Goal: Check status

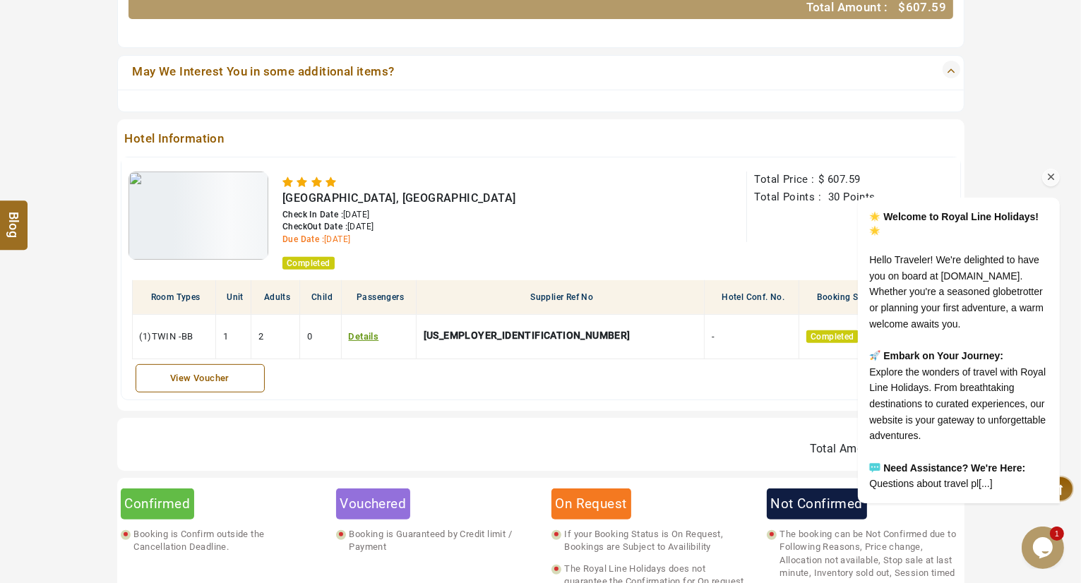
click at [1049, 170] on icon "Chat attention grabber" at bounding box center [1050, 176] width 13 height 13
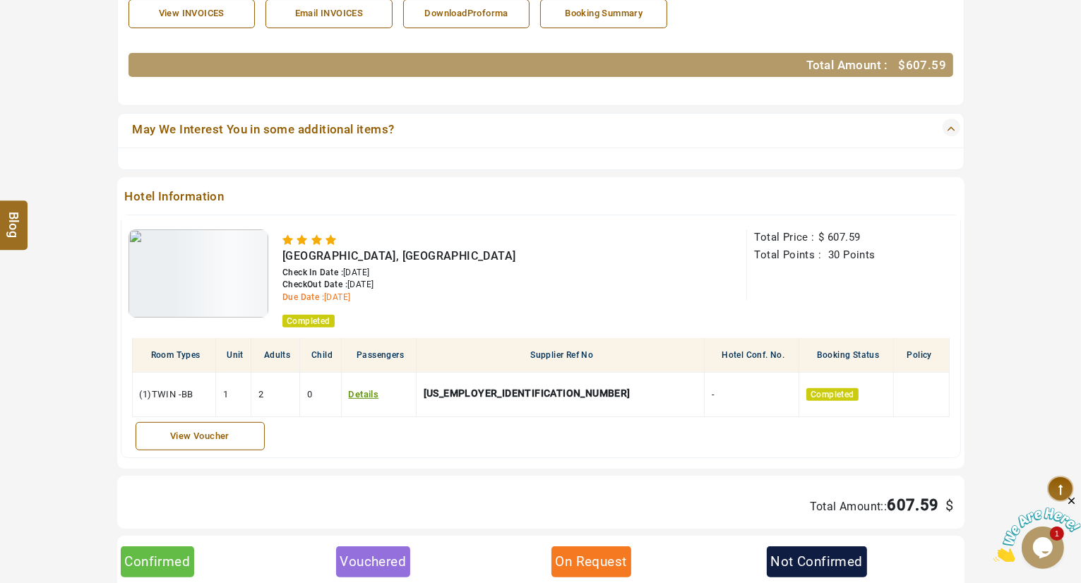
scroll to position [455, 0]
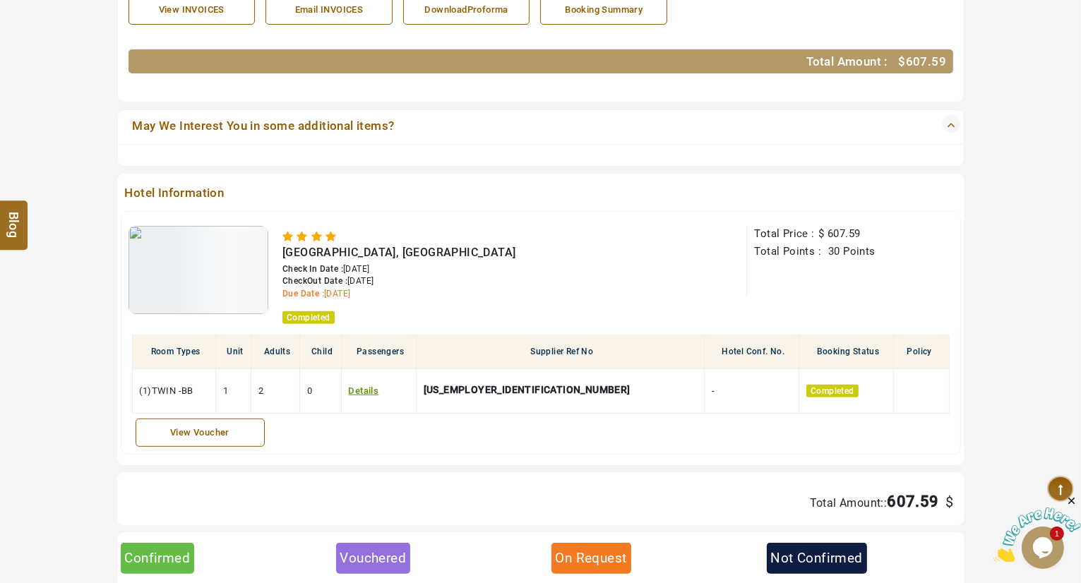
click at [1072, 498] on icon "Close" at bounding box center [1071, 500] width 13 height 13
click at [774, 452] on div "Hotel Information [GEOGRAPHIC_DATA], [GEOGRAPHIC_DATA] Check In Date : [DATE] C…" at bounding box center [540, 320] width 847 height 292
click at [573, 551] on div "On Request" at bounding box center [591, 558] width 80 height 30
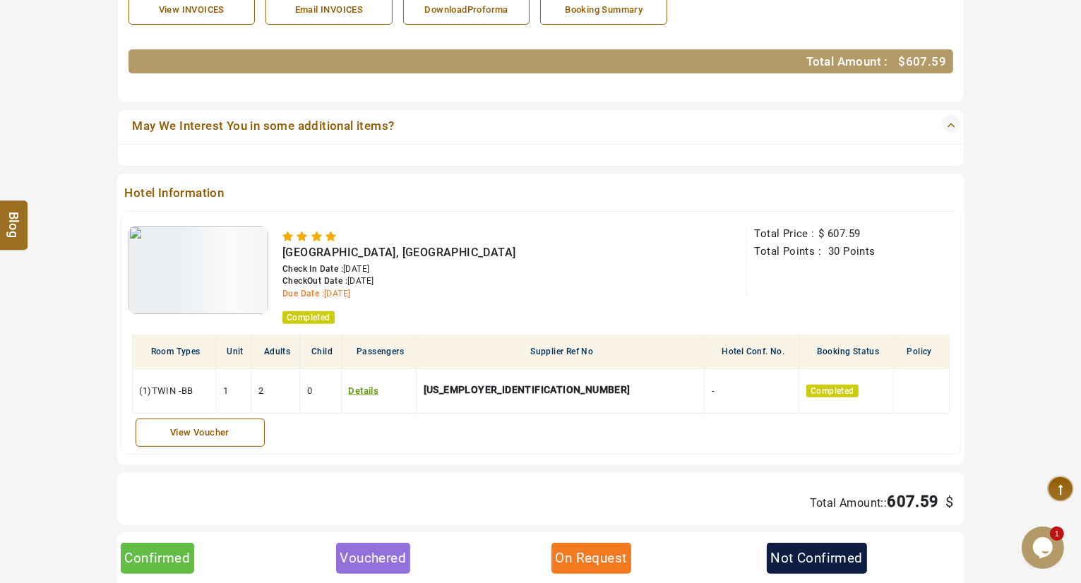
click at [813, 552] on div "Not Confirmed" at bounding box center [817, 558] width 100 height 30
click at [373, 559] on div "Vouchered" at bounding box center [373, 558] width 75 height 30
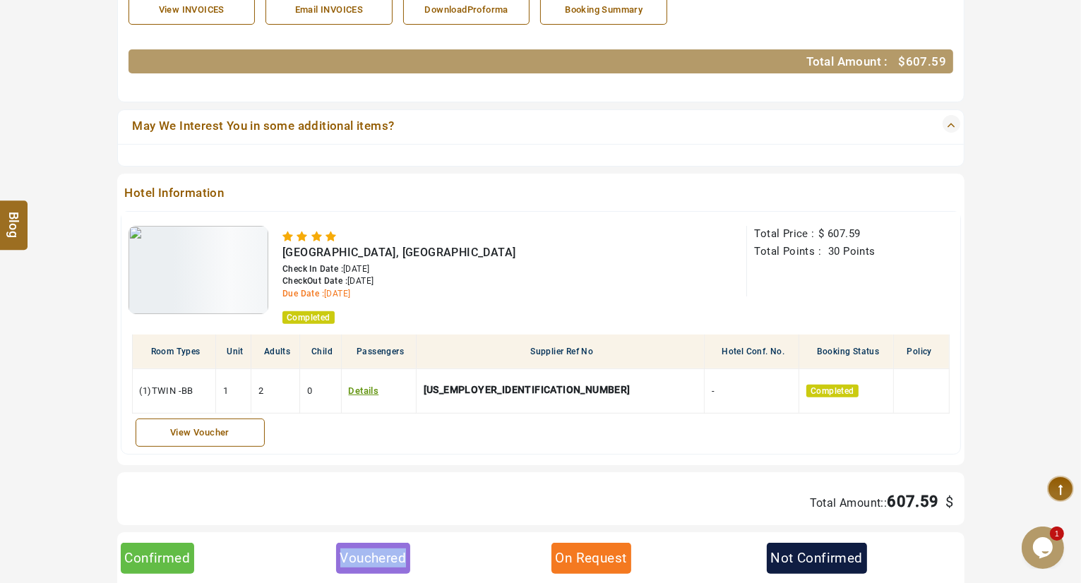
click at [373, 559] on div "Vouchered" at bounding box center [373, 558] width 75 height 30
click at [169, 546] on div "Confirmed" at bounding box center [158, 558] width 74 height 30
